Goal: Find specific page/section: Find specific page/section

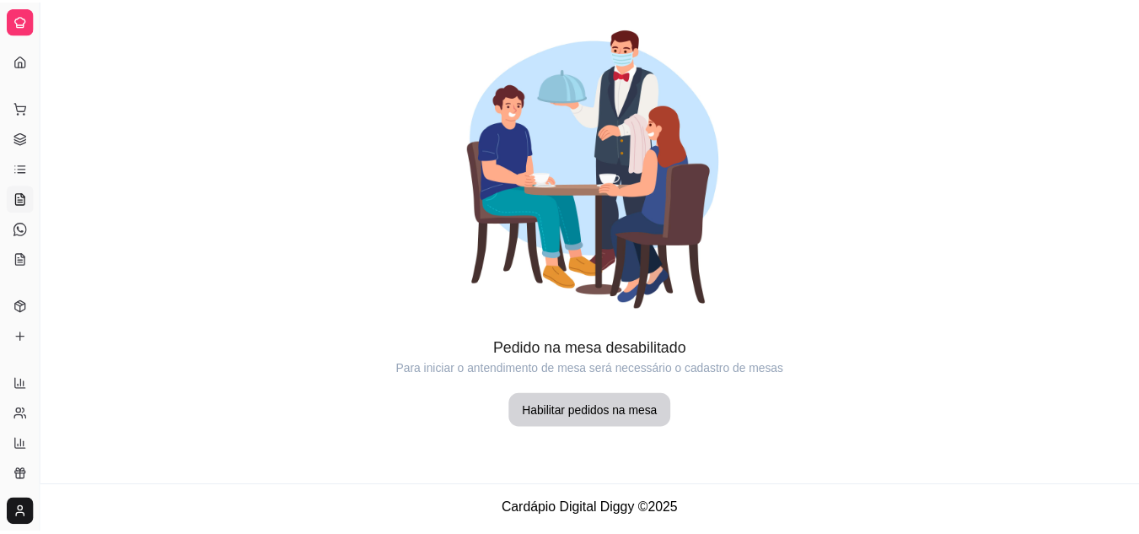
scroll to position [58, 0]
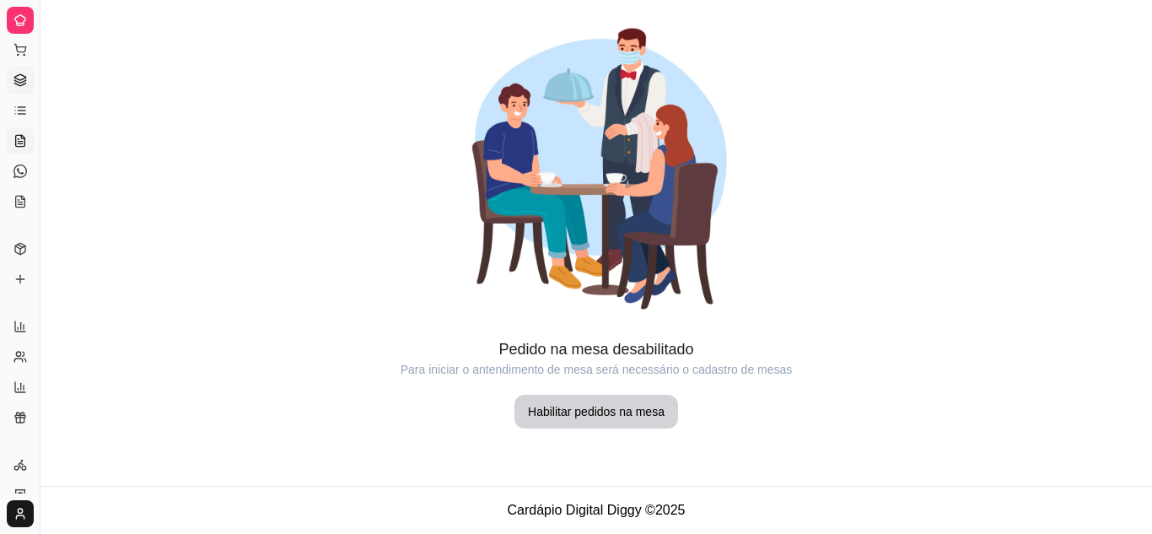
click at [20, 78] on icon at bounding box center [19, 79] width 13 height 13
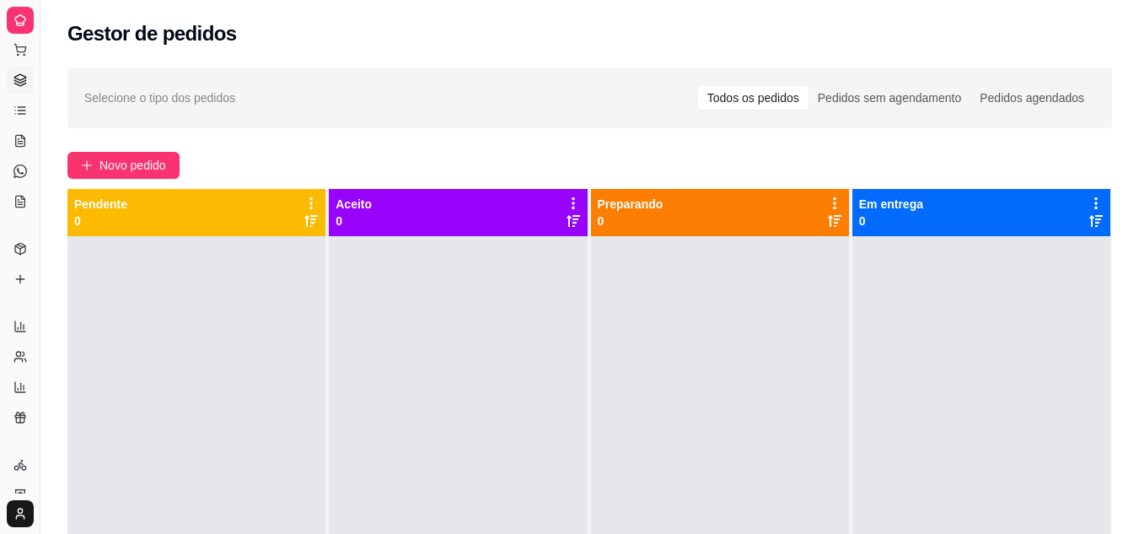
click at [23, 23] on icon at bounding box center [20, 23] width 7 height 0
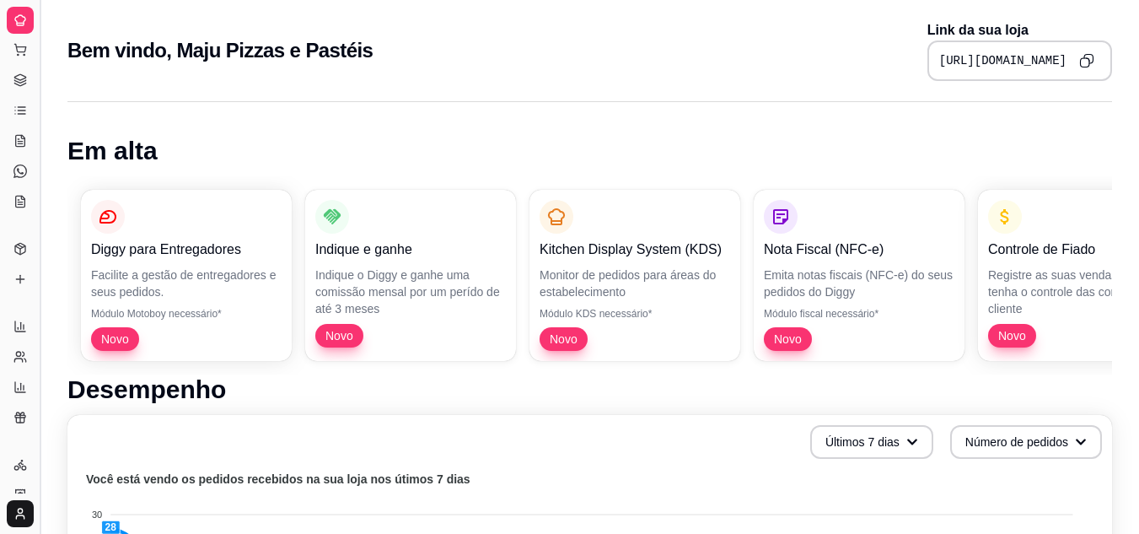
click at [40, 308] on button "Toggle Sidebar" at bounding box center [39, 267] width 13 height 534
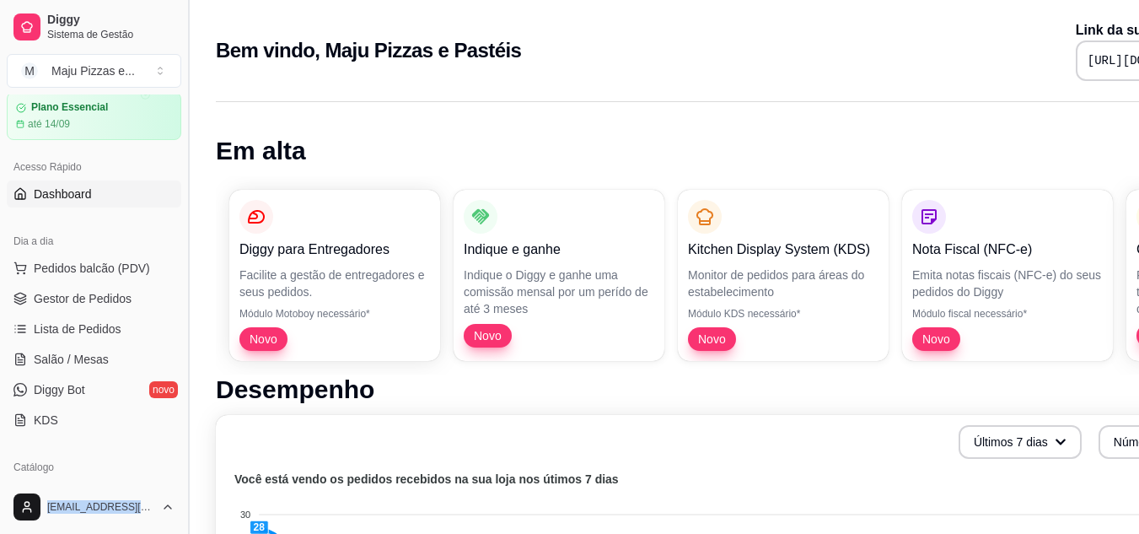
scroll to position [439, 0]
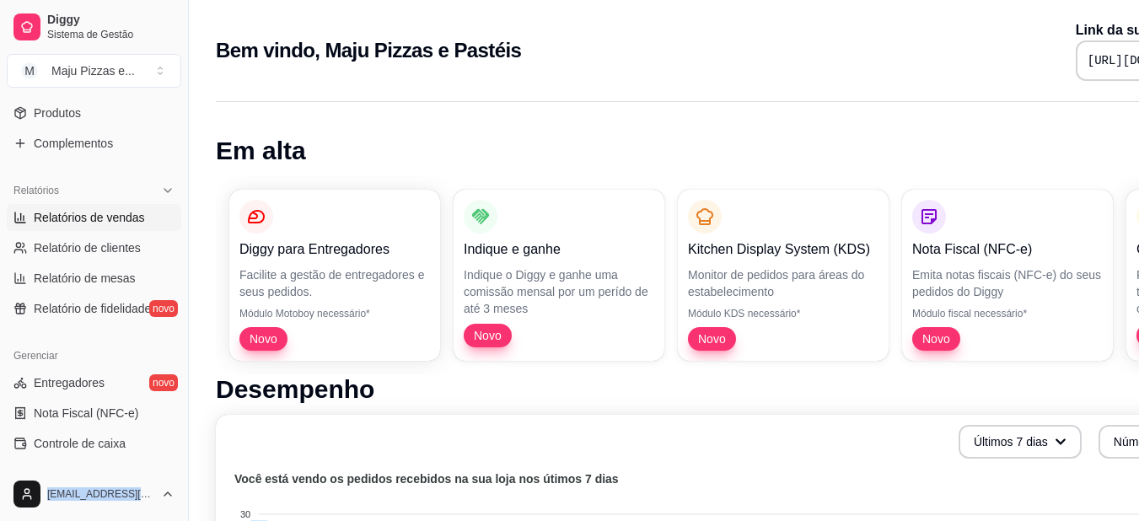
click at [114, 223] on span "Relatórios de vendas" at bounding box center [89, 217] width 111 height 17
select select "ALL"
select select "0"
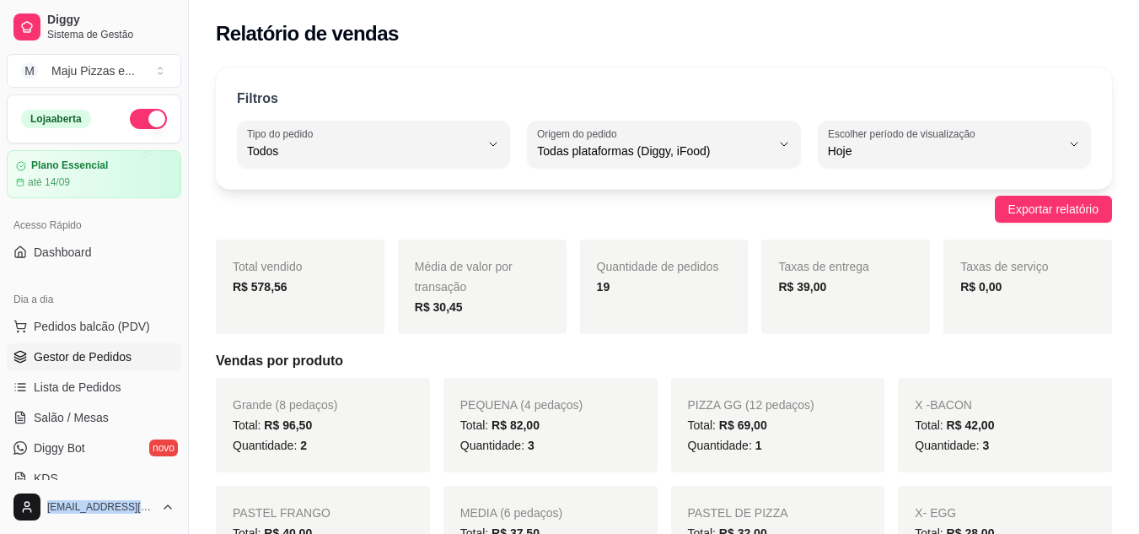
click at [99, 346] on link "Gestor de Pedidos" at bounding box center [94, 356] width 175 height 27
